Goal: Task Accomplishment & Management: Complete application form

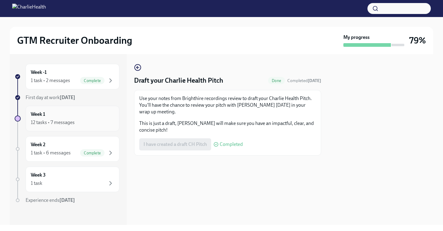
click at [66, 117] on div "Week 1 12 tasks • 7 messages" at bounding box center [72, 118] width 83 height 15
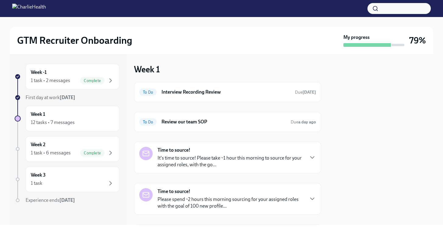
click at [302, 160] on p "It's time to source! Please take ~1 hour this morning to source for your assign…" at bounding box center [230, 161] width 146 height 13
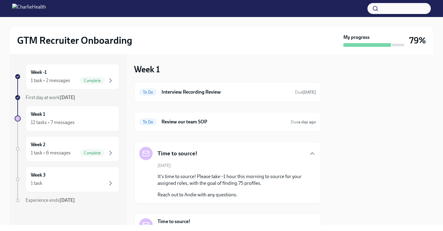
scroll to position [57, 0]
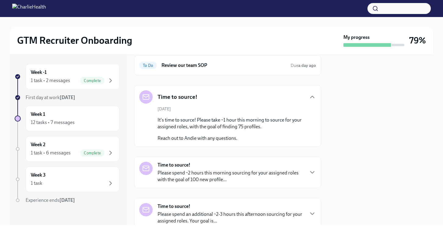
click at [307, 175] on div "Time to source! Please spend ~2 hours this morning sourcing for your assigned r…" at bounding box center [227, 172] width 177 height 21
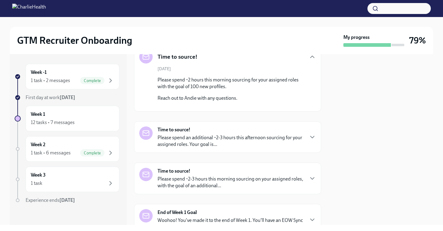
scroll to position [0, 0]
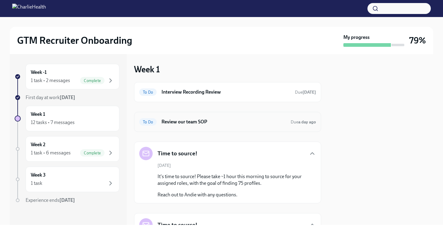
click at [249, 127] on div "To Do Review our team SOP Due a day ago" at bounding box center [227, 122] width 187 height 20
click at [301, 125] on div "To Do Review our team SOP Due a day ago" at bounding box center [227, 122] width 177 height 10
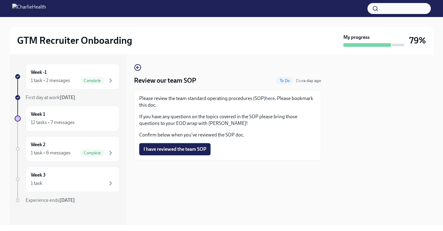
click at [183, 146] on button "I have reviewed the team SOP" at bounding box center [174, 149] width 71 height 12
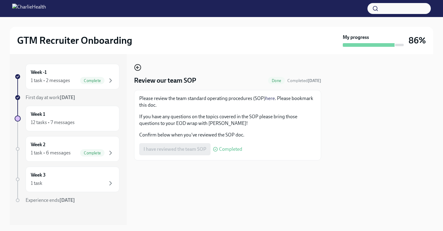
click at [136, 69] on icon "button" at bounding box center [137, 67] width 7 height 7
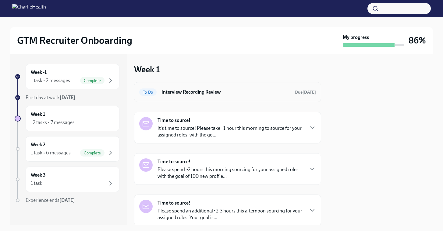
click at [256, 94] on h6 "Interview Recording Review" at bounding box center [225, 92] width 129 height 7
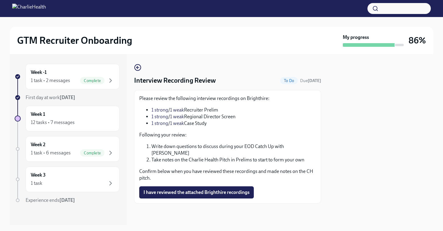
click at [157, 110] on link "1 strong" at bounding box center [159, 110] width 17 height 6
click at [175, 118] on link "1 weak" at bounding box center [177, 117] width 14 height 6
click at [161, 117] on link "1 strong" at bounding box center [159, 117] width 17 height 6
click at [156, 125] on link "1 strong" at bounding box center [159, 124] width 17 height 6
click at [180, 123] on link "1 weak" at bounding box center [177, 124] width 14 height 6
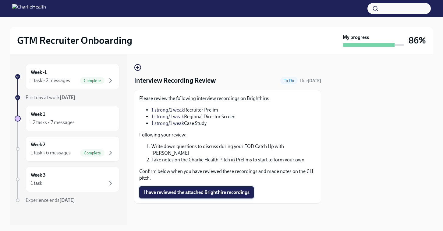
click at [193, 190] on span "I have reviewed the attached Brighthire recordings" at bounding box center [196, 193] width 106 height 6
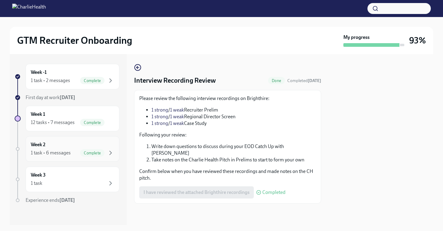
click at [115, 147] on div "Week 2 1 task • 6 messages Complete" at bounding box center [73, 149] width 94 height 26
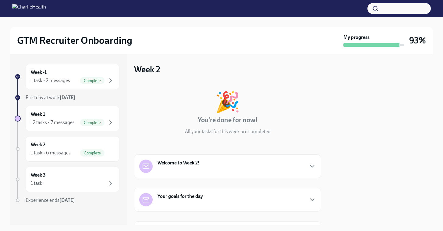
scroll to position [65, 0]
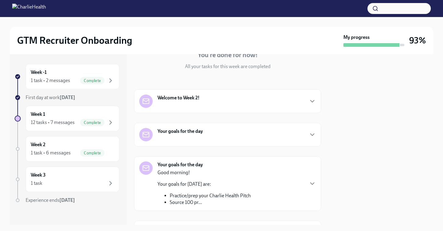
click at [213, 132] on div "Your goals for the day" at bounding box center [227, 134] width 177 height 13
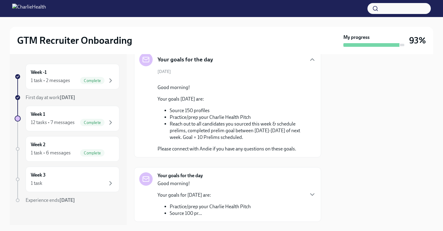
scroll to position [141, 0]
